Goal: Task Accomplishment & Management: Manage account settings

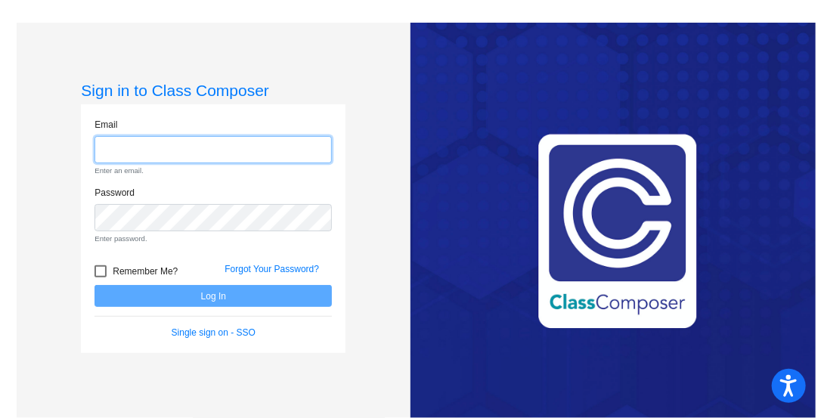
type input "[EMAIL_ADDRESS][DOMAIN_NAME]"
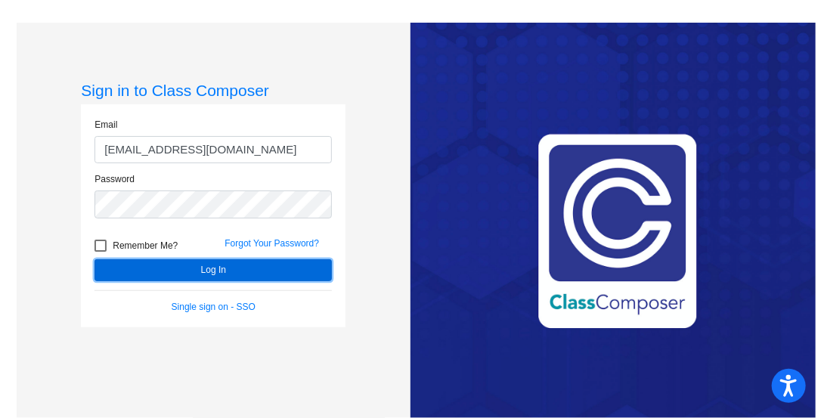
click at [327, 271] on button "Log In" at bounding box center [212, 270] width 237 height 22
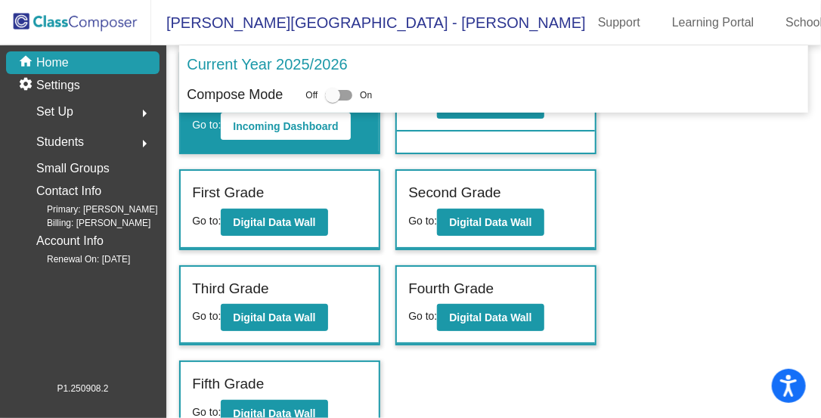
scroll to position [91, 0]
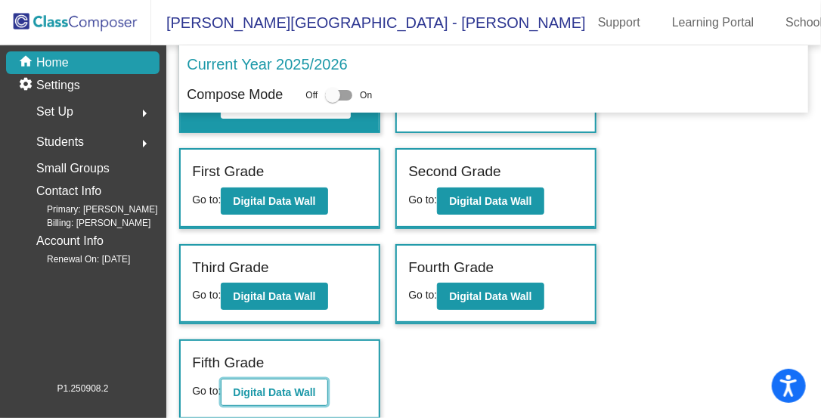
click at [295, 392] on b "Digital Data Wall" at bounding box center [274, 392] width 82 height 12
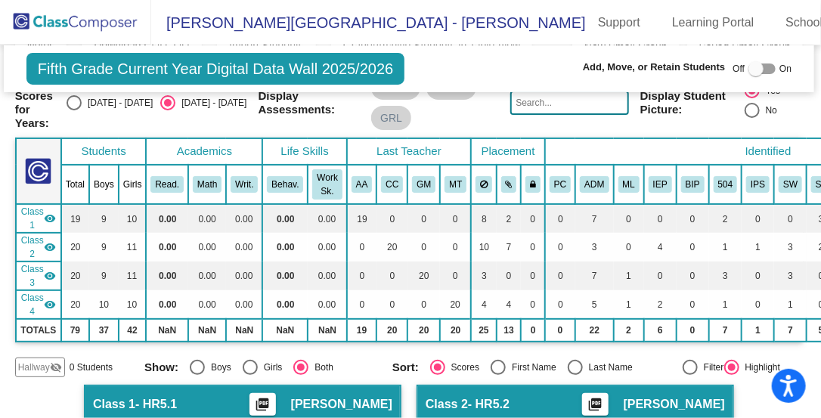
scroll to position [0, 2]
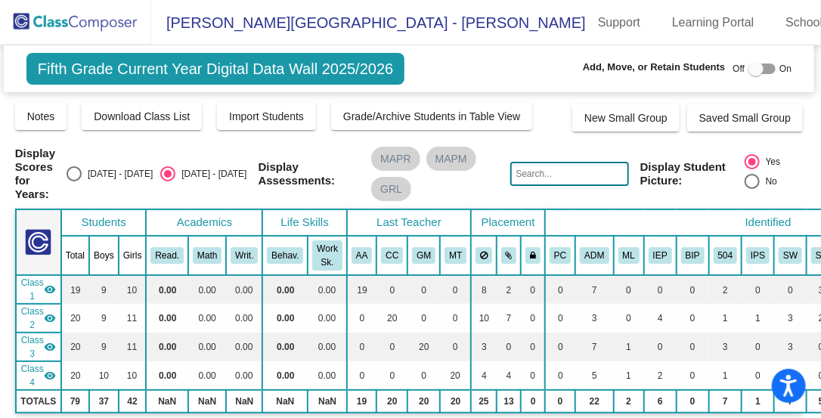
click at [102, 20] on img at bounding box center [75, 22] width 151 height 45
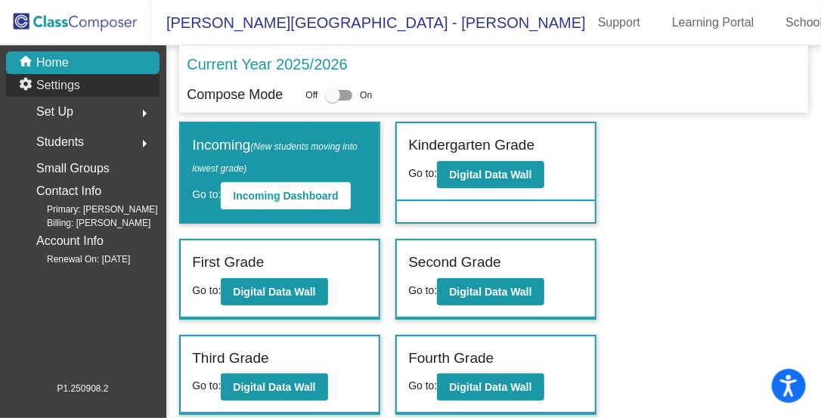
click at [107, 82] on div "settings Settings" at bounding box center [82, 85] width 153 height 23
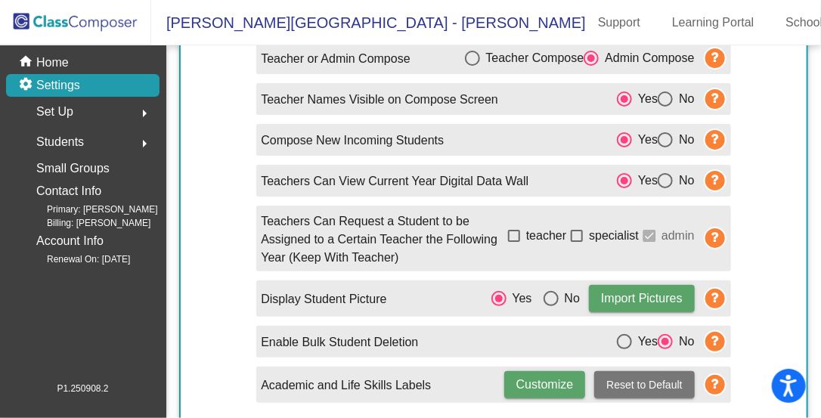
scroll to position [82, 0]
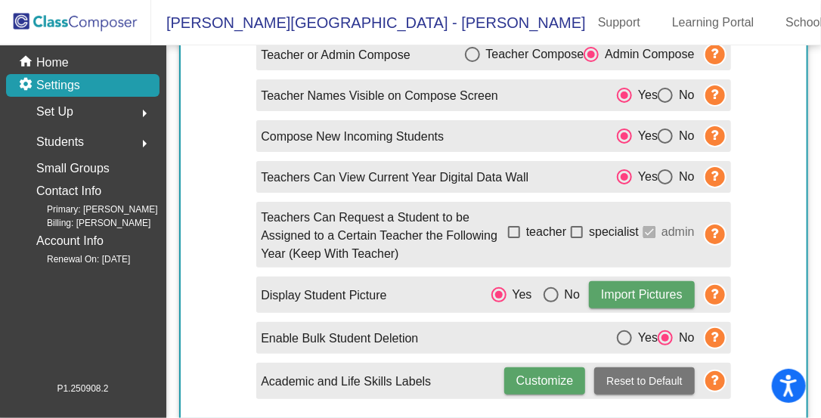
click at [119, 122] on div "Set Up arrow_right" at bounding box center [87, 112] width 144 height 30
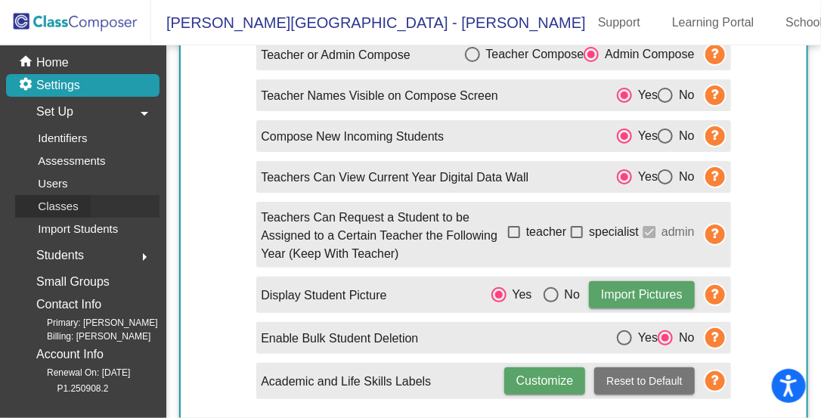
click at [73, 211] on p "Classes" at bounding box center [58, 206] width 40 height 18
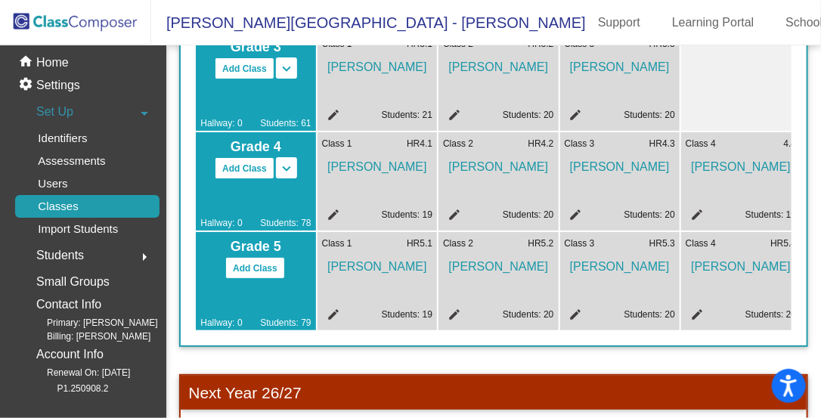
scroll to position [457, 0]
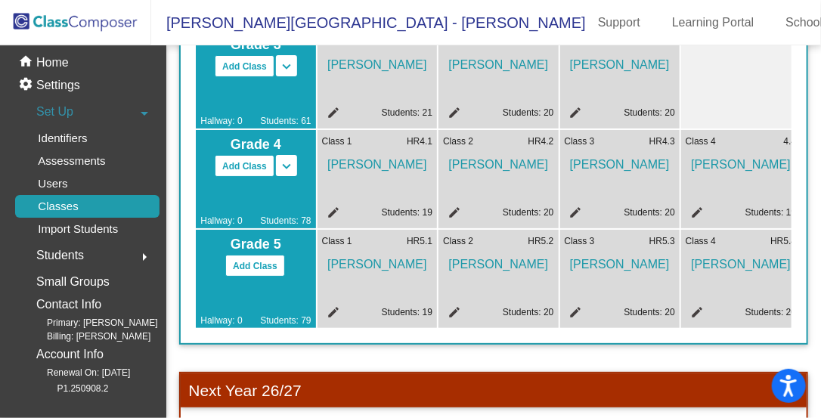
click at [394, 274] on span "[PERSON_NAME]" at bounding box center [377, 261] width 110 height 26
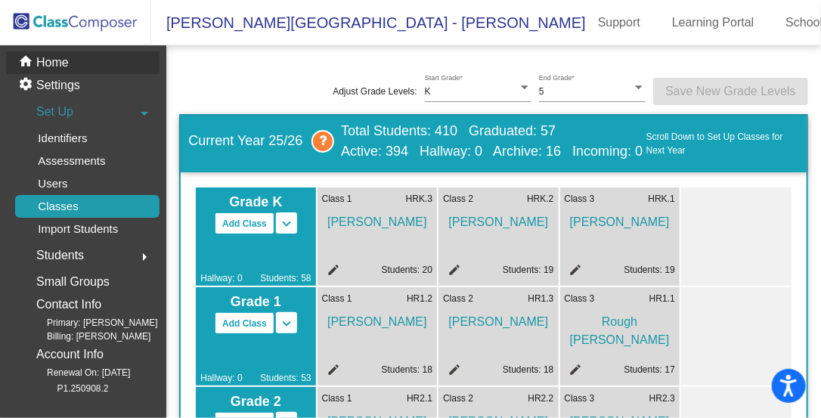
click at [66, 57] on p "Home" at bounding box center [52, 63] width 33 height 18
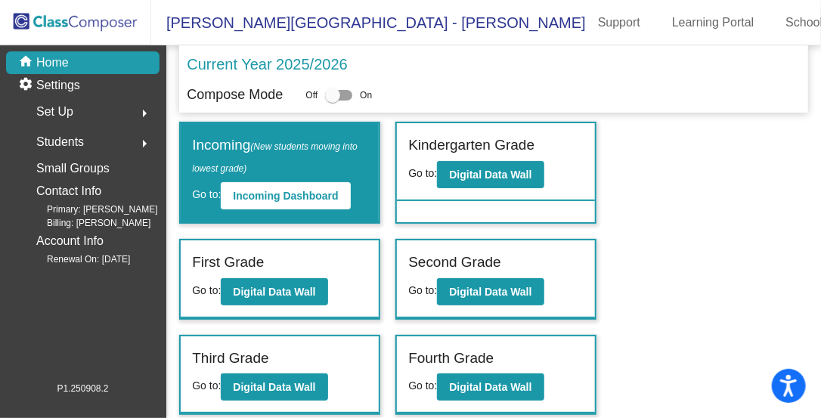
scroll to position [91, 0]
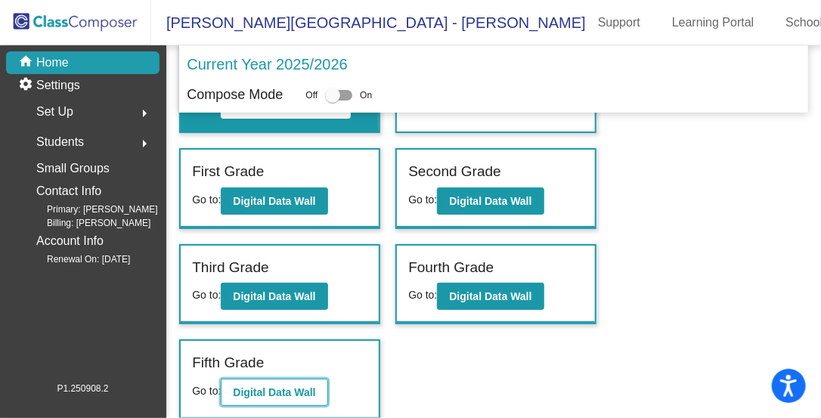
click at [260, 382] on button "Digital Data Wall" at bounding box center [274, 392] width 107 height 27
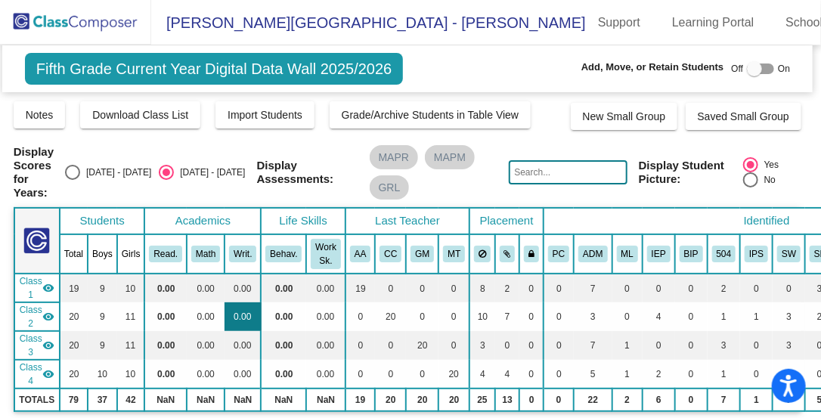
scroll to position [0, 3]
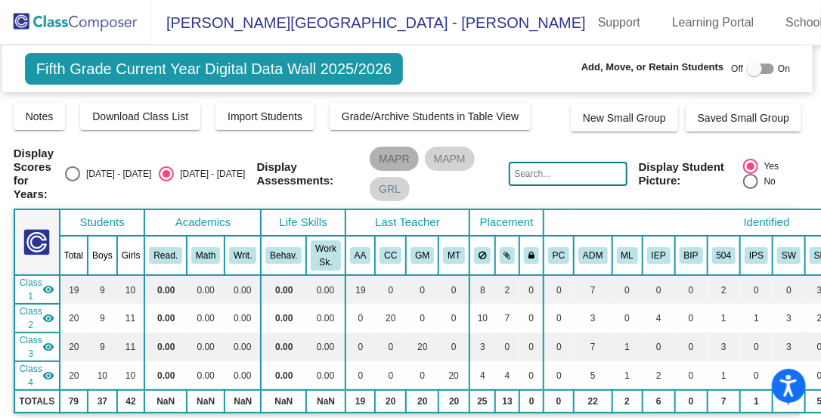
click at [389, 156] on mat-chip "MAPR" at bounding box center [394, 159] width 48 height 24
click at [444, 160] on mat-chip "MAPM" at bounding box center [450, 159] width 50 height 24
click at [389, 189] on mat-chip "GRL" at bounding box center [390, 189] width 40 height 24
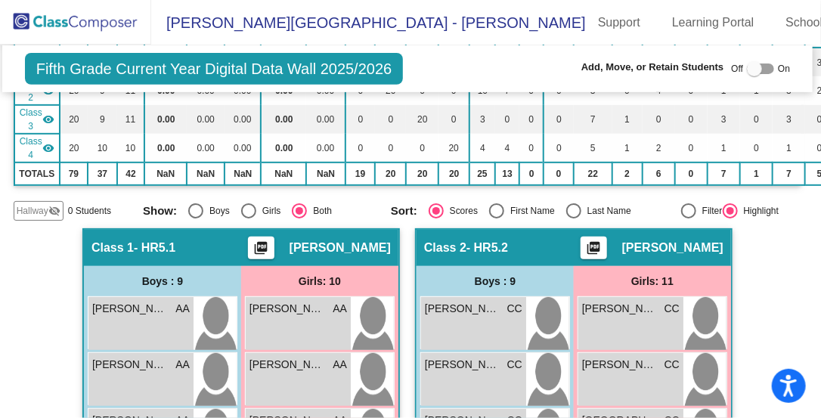
scroll to position [341, 3]
